Goal: Transaction & Acquisition: Purchase product/service

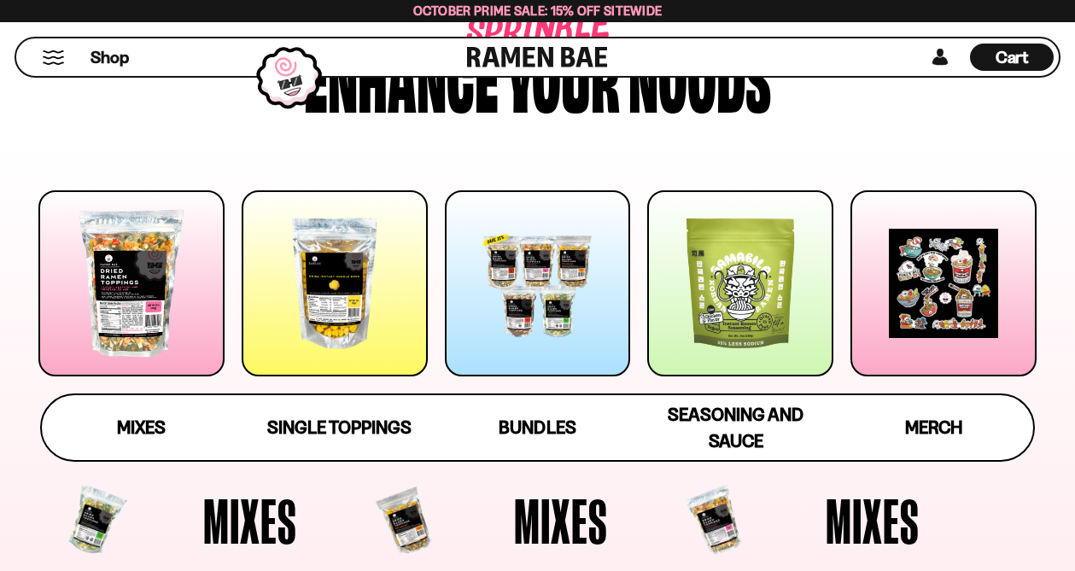
scroll to position [173, 0]
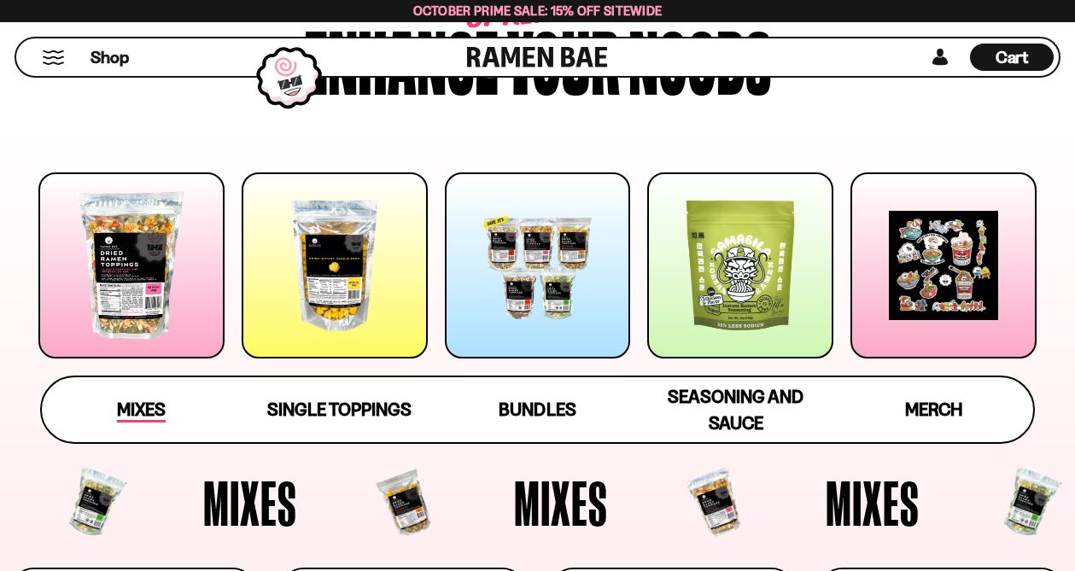
click at [153, 404] on span "Mixes" at bounding box center [141, 411] width 49 height 24
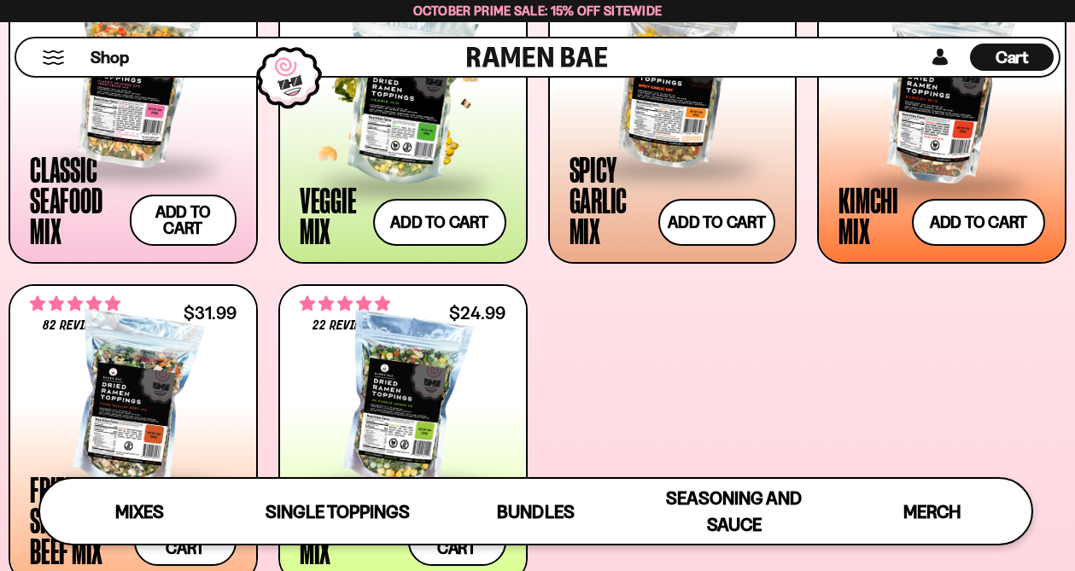
scroll to position [745, 0]
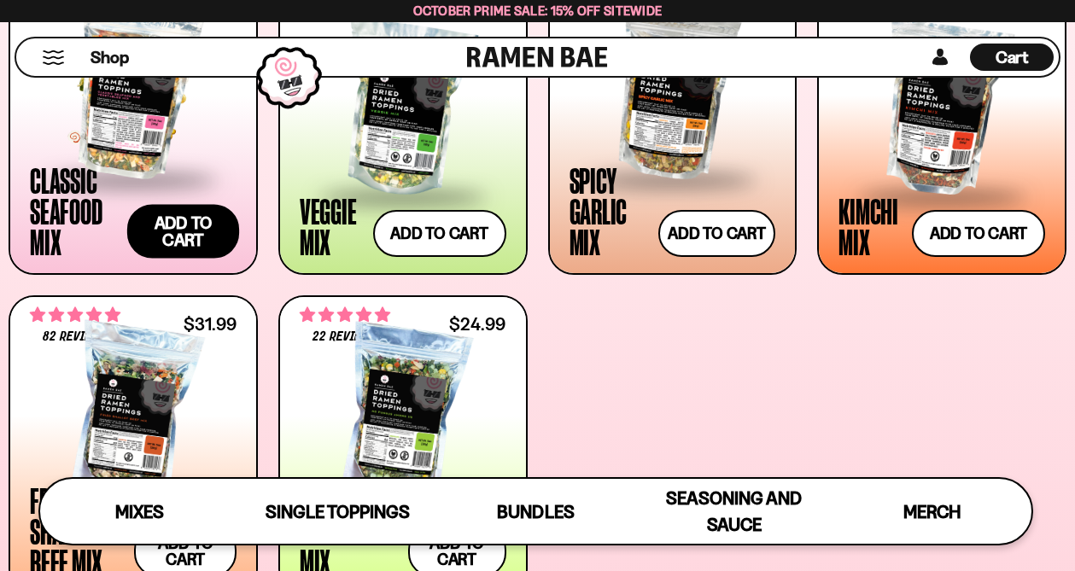
click at [200, 232] on button "Add to cart Add ― Regular price $26.99 Regular price Sale price $26.99 Unit pri…" at bounding box center [183, 231] width 112 height 54
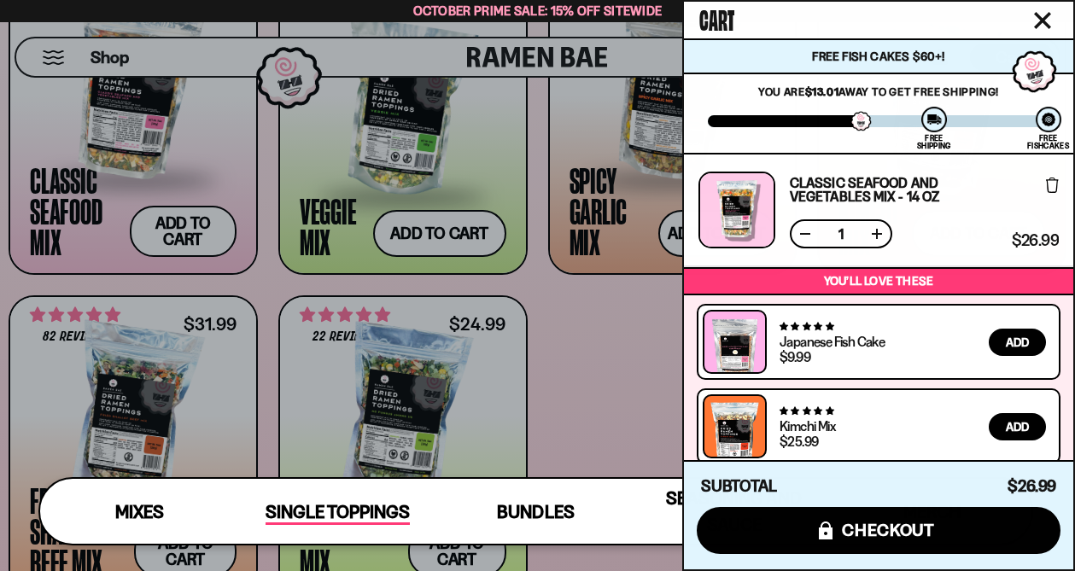
click at [347, 505] on span "Single Toppings" at bounding box center [338, 513] width 144 height 24
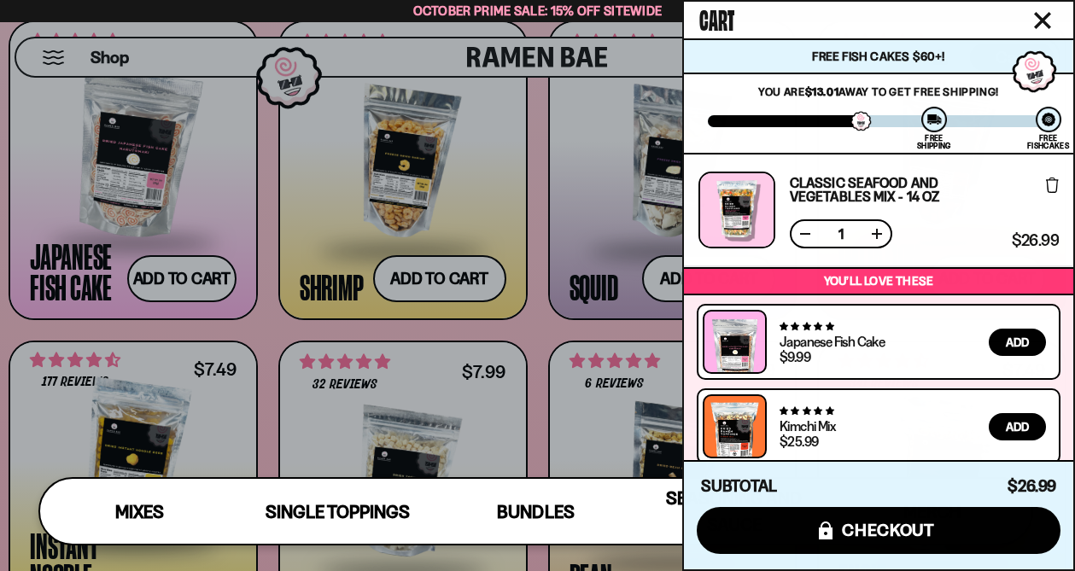
scroll to position [1464, 0]
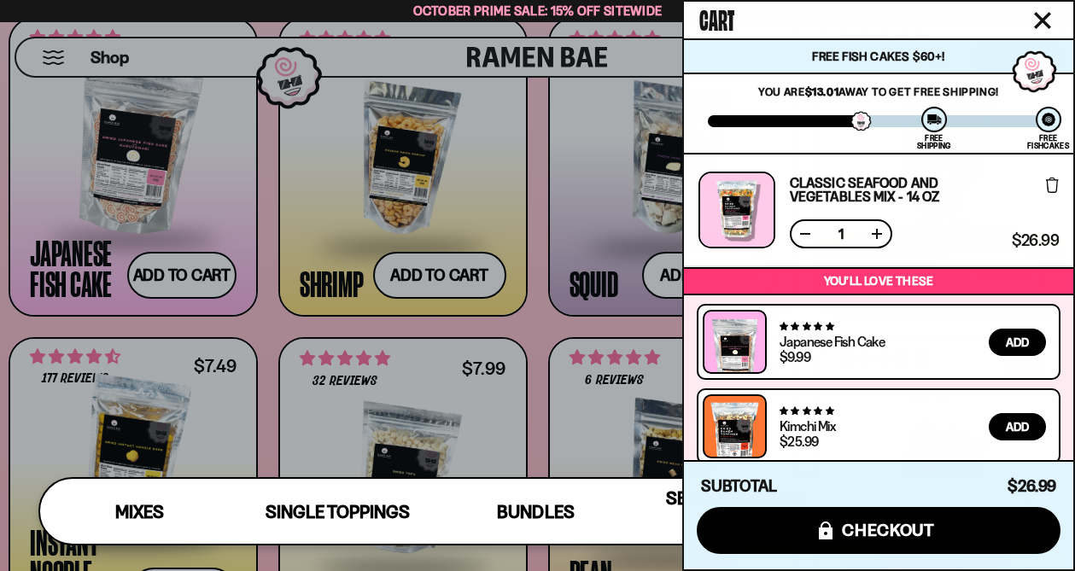
click at [260, 320] on div at bounding box center [537, 285] width 1075 height 571
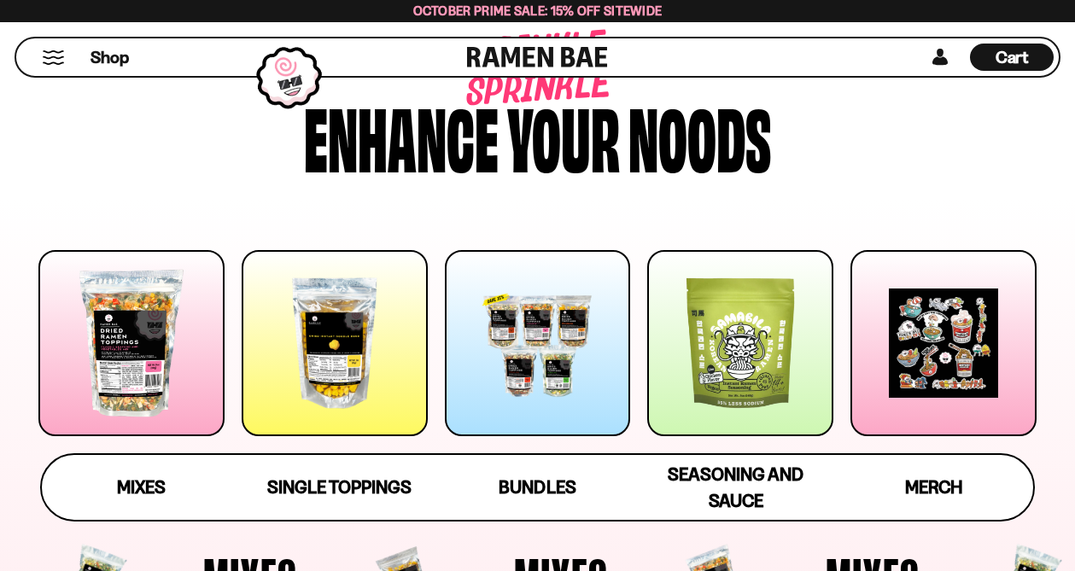
scroll to position [217, 0]
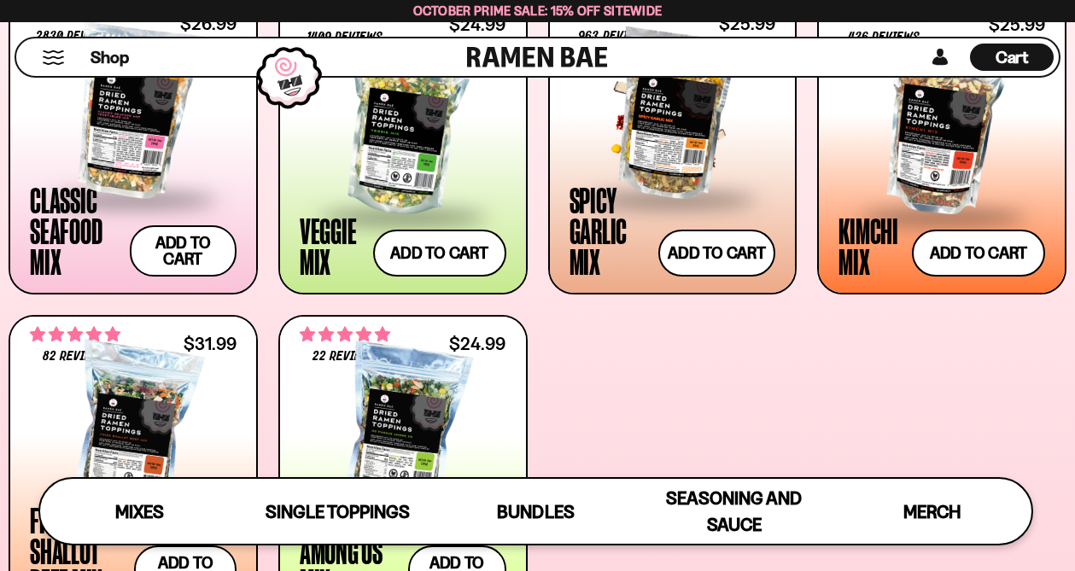
click at [681, 133] on div at bounding box center [673, 111] width 207 height 171
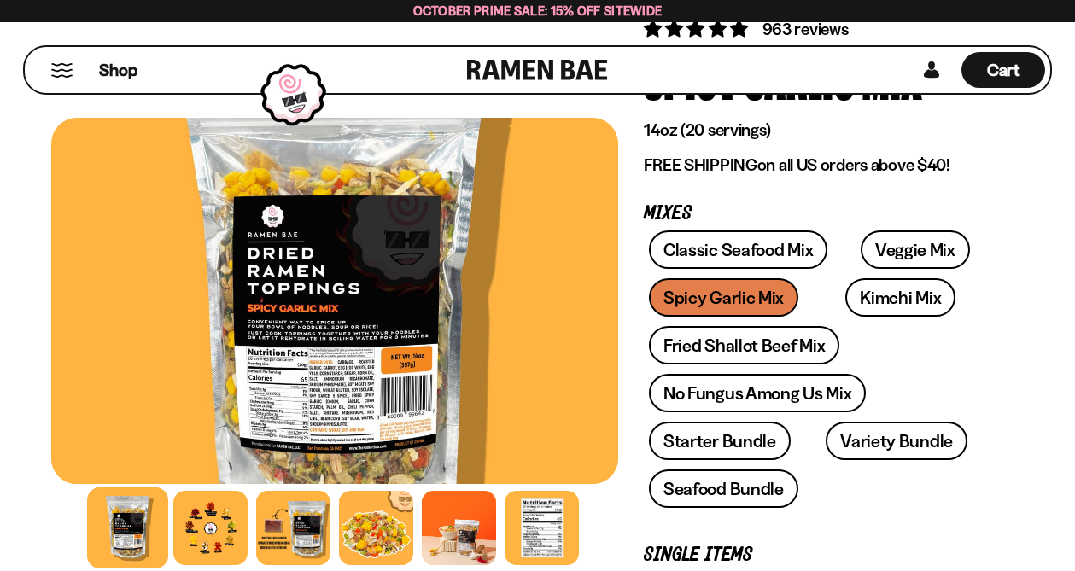
scroll to position [190, 0]
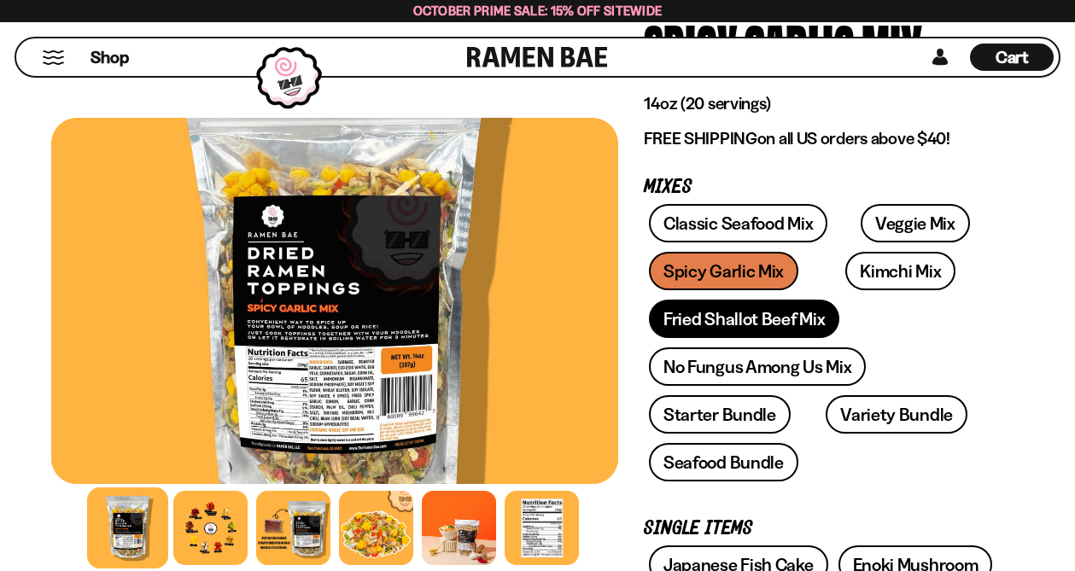
click at [755, 321] on link "Fried Shallot Beef Mix" at bounding box center [744, 319] width 190 height 38
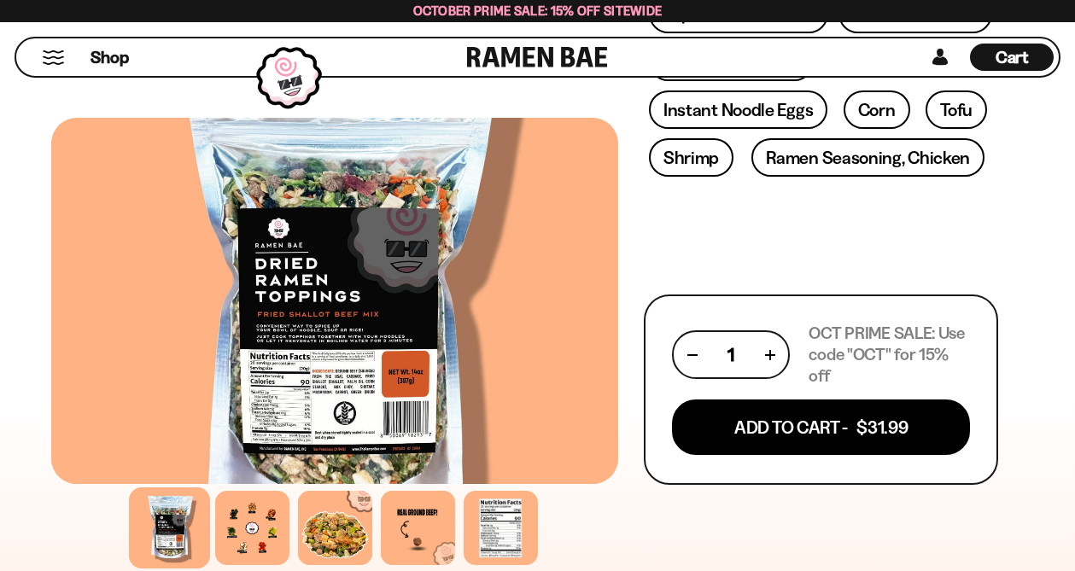
scroll to position [834, 0]
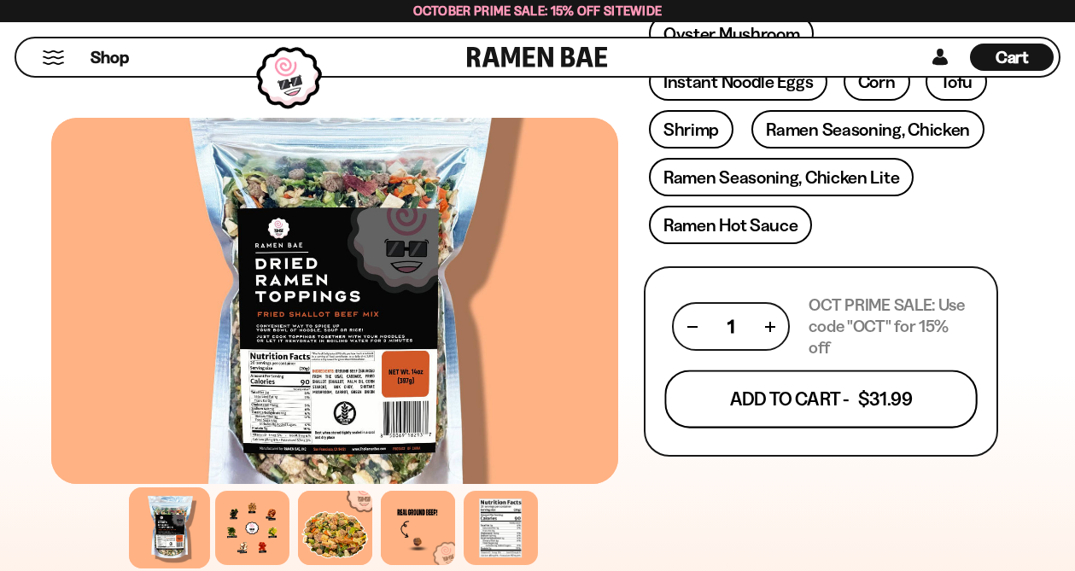
click at [755, 387] on button "Add To Cart - $31.99" at bounding box center [821, 400] width 313 height 58
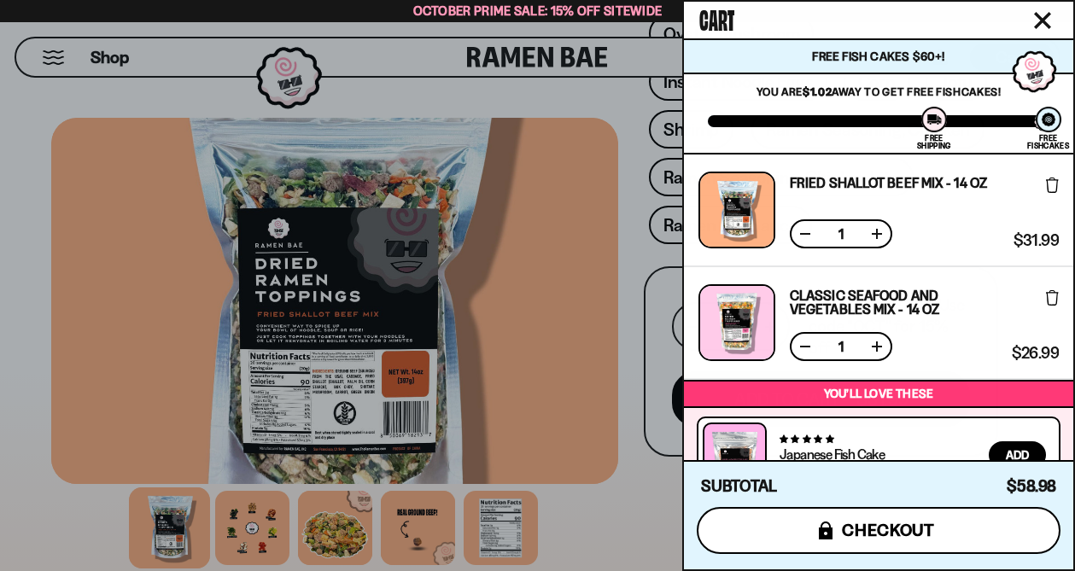
click at [847, 533] on span "checkout" at bounding box center [888, 530] width 93 height 19
